Goal: Task Accomplishment & Management: Manage account settings

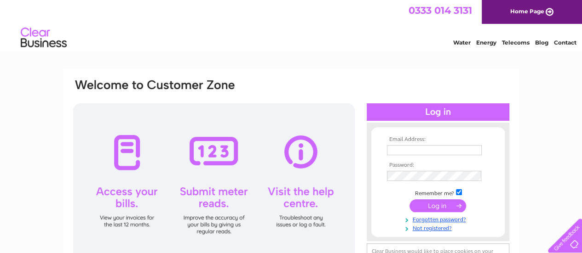
type input "pauljumbu@hotmail.co.uk"
click at [435, 207] on input "submit" at bounding box center [437, 206] width 57 height 13
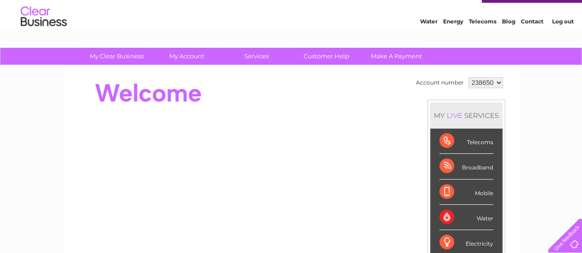
scroll to position [3, 0]
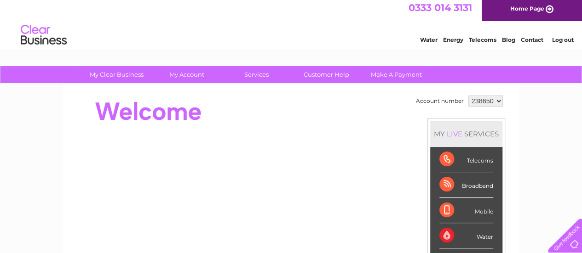
click at [564, 251] on div at bounding box center [563, 234] width 38 height 38
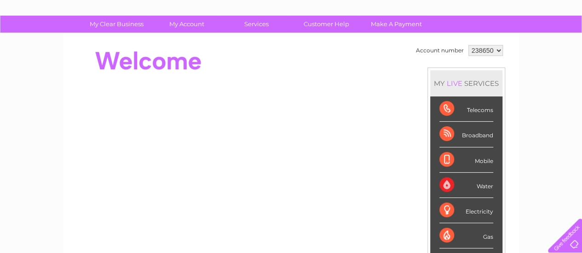
scroll to position [0, 0]
